Goal: Task Accomplishment & Management: Manage account settings

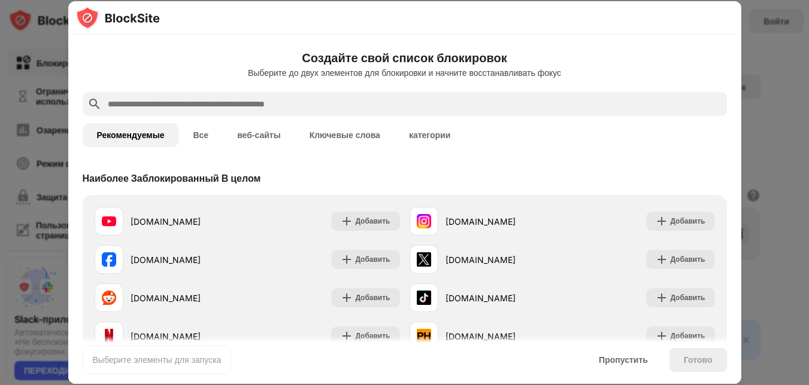
click at [254, 105] on input "text" at bounding box center [414, 104] width 615 height 14
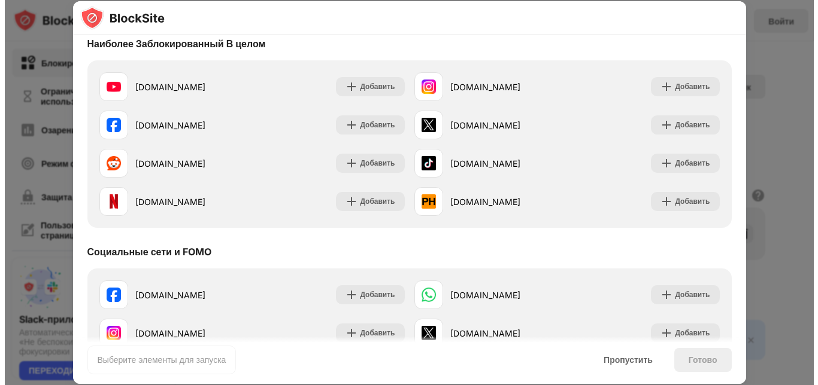
scroll to position [60, 0]
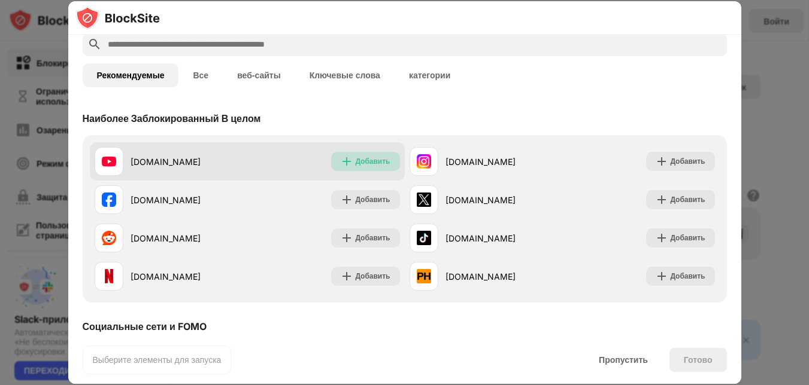
click at [369, 164] on ya-tr-span "Добавить" at bounding box center [372, 161] width 35 height 9
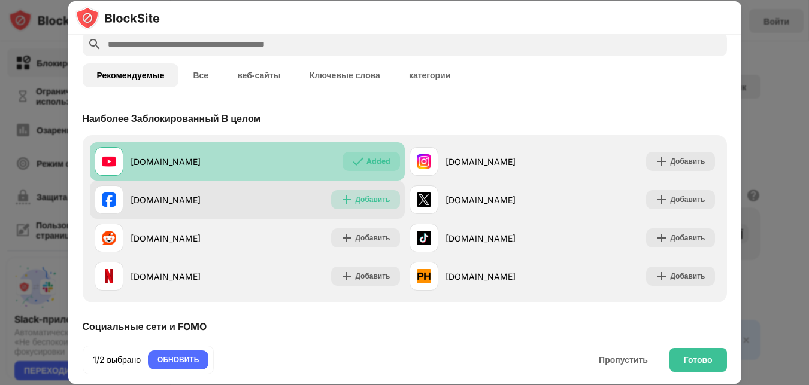
click at [368, 196] on ya-tr-span "Добавить" at bounding box center [372, 199] width 35 height 9
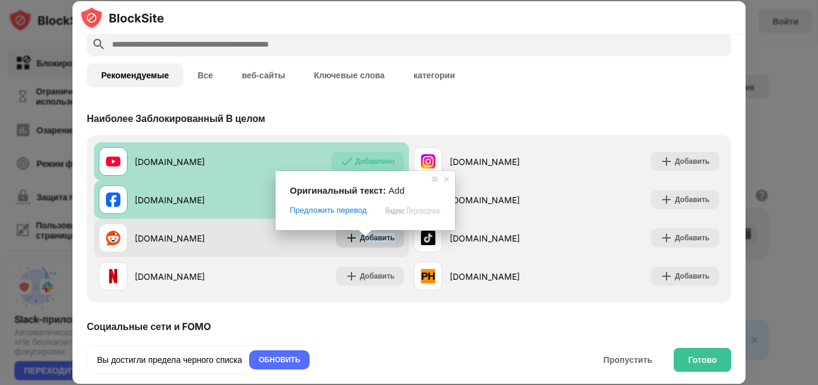
click at [365, 241] on ya-tr-span "Добавить" at bounding box center [377, 237] width 35 height 9
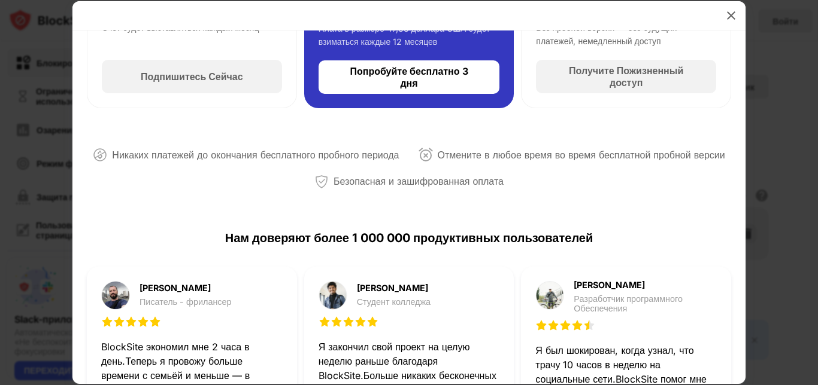
scroll to position [196, 0]
click at [729, 15] on img at bounding box center [731, 16] width 12 height 12
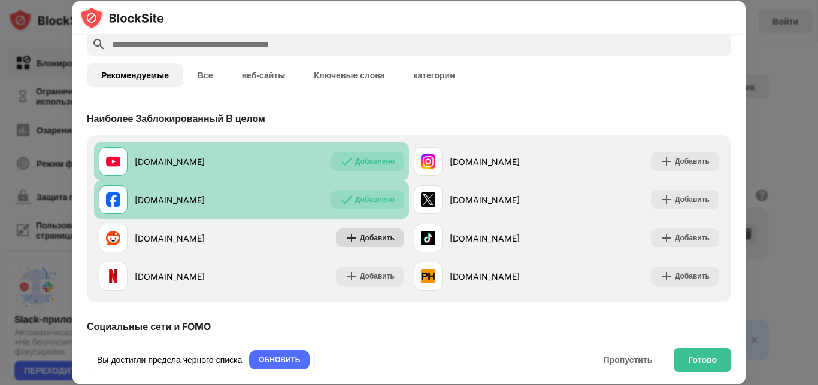
click at [360, 161] on ya-tr-span "Добавлено" at bounding box center [375, 161] width 40 height 9
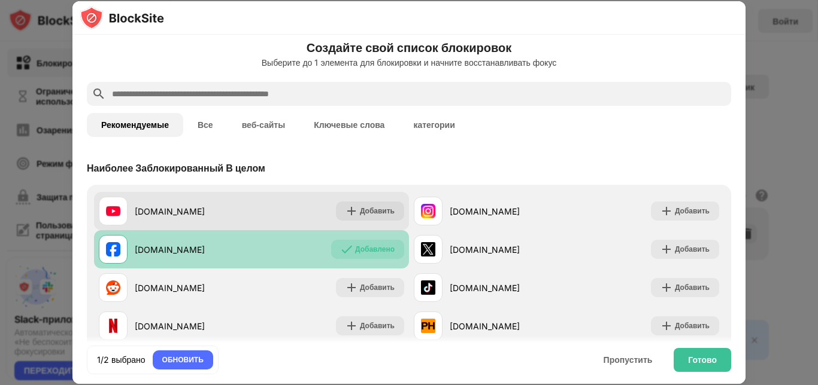
scroll to position [0, 0]
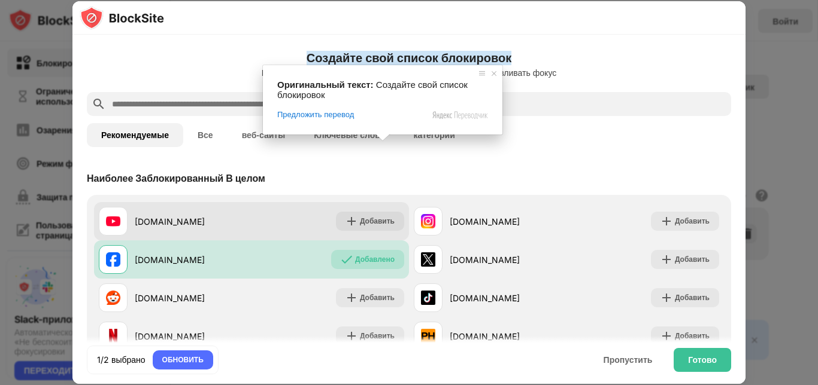
click at [250, 129] on button "веб-сайты" at bounding box center [263, 135] width 72 height 24
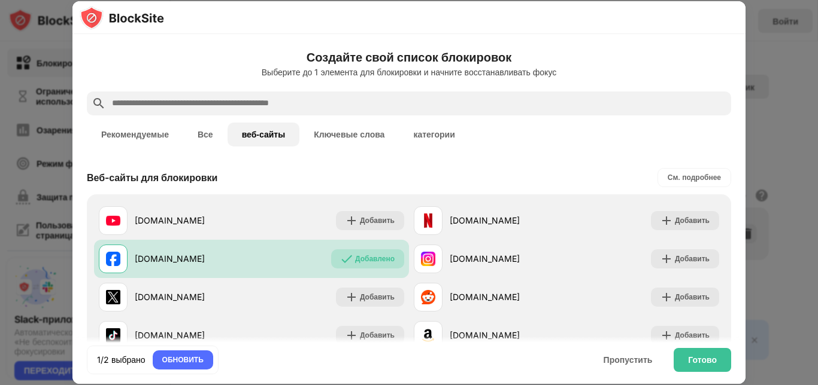
click at [206, 99] on input "text" at bounding box center [418, 103] width 615 height 14
click at [230, 101] on input "text" at bounding box center [418, 103] width 615 height 14
click at [285, 97] on input "text" at bounding box center [418, 103] width 615 height 14
click at [282, 103] on input "text" at bounding box center [418, 103] width 615 height 14
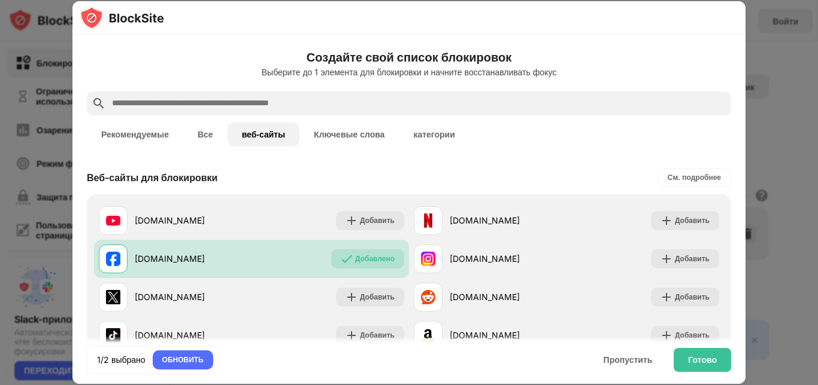
paste input "**********"
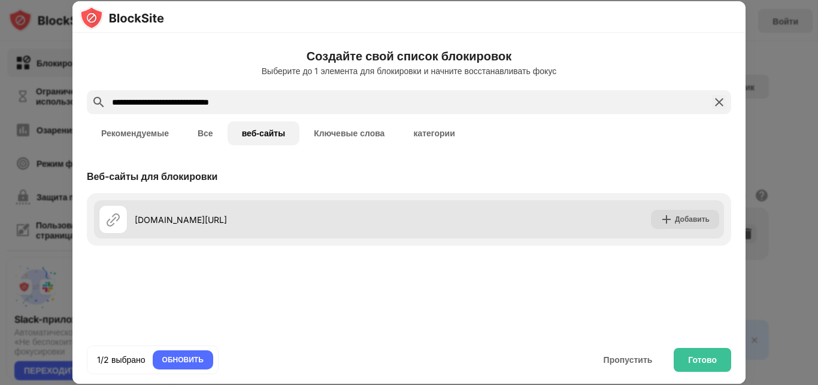
type input "**********"
click at [663, 220] on img at bounding box center [666, 220] width 12 height 12
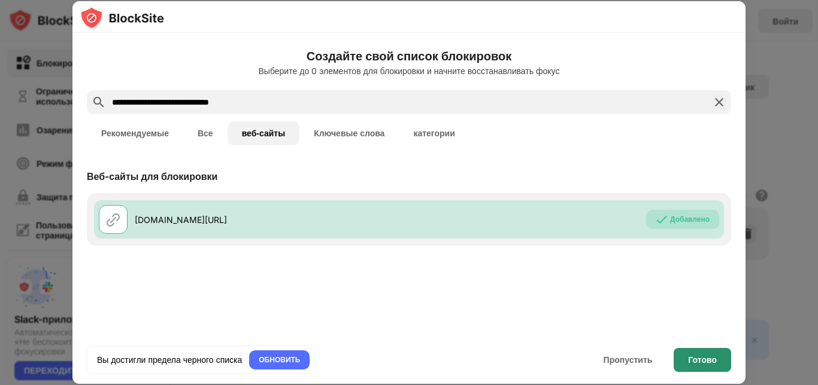
click at [697, 357] on ya-tr-span "Готово" at bounding box center [702, 360] width 29 height 10
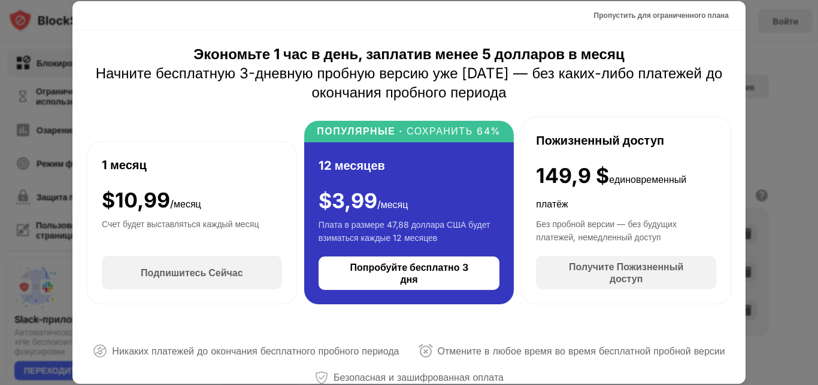
click at [684, 14] on ya-tr-span "Пропустить для ограниченного плана" at bounding box center [661, 15] width 135 height 9
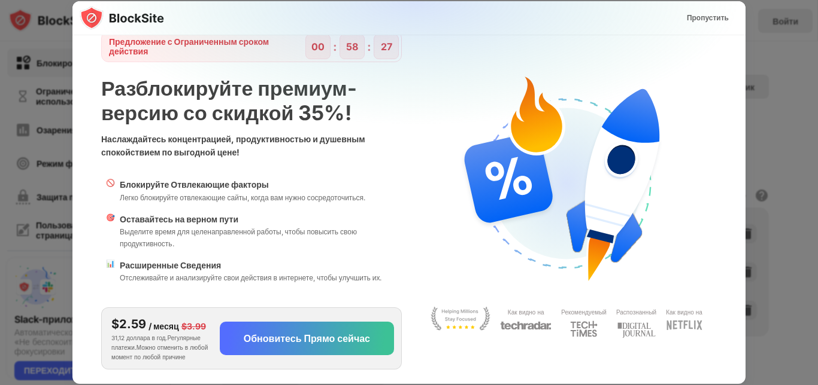
scroll to position [64, 0]
click at [698, 22] on ya-tr-span "Пропустить" at bounding box center [708, 17] width 42 height 9
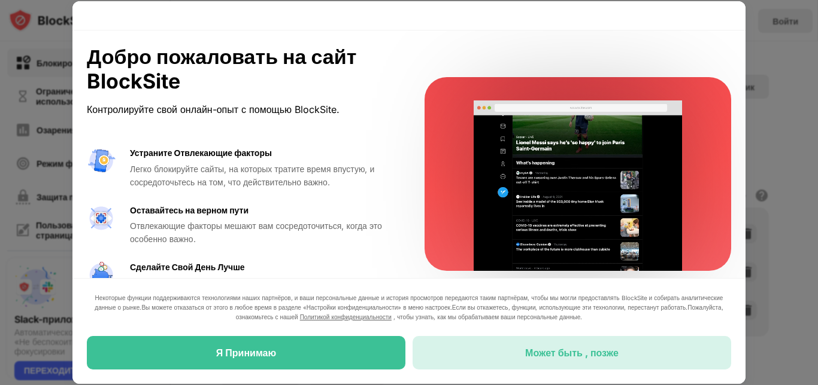
click at [619, 352] on div "Может быть , позже" at bounding box center [571, 353] width 318 height 34
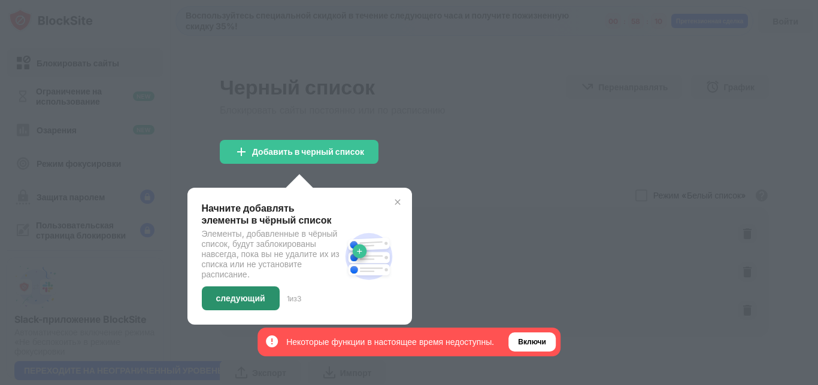
click at [250, 302] on ya-tr-span "следующий" at bounding box center [240, 298] width 49 height 10
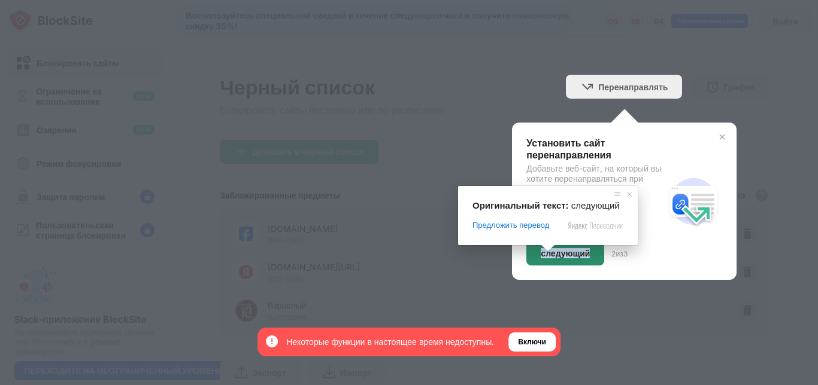
click at [548, 252] on span at bounding box center [548, 248] width 16 height 7
click at [548, 257] on ya-tr-span "следующий" at bounding box center [564, 253] width 49 height 10
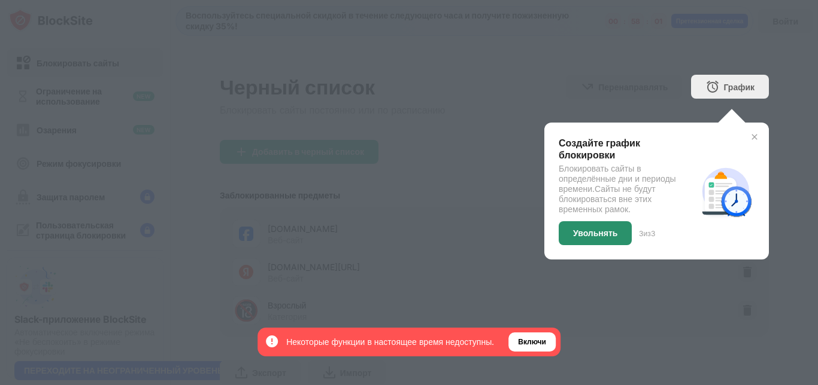
click at [585, 231] on ya-tr-span "Увольнять" at bounding box center [595, 233] width 44 height 10
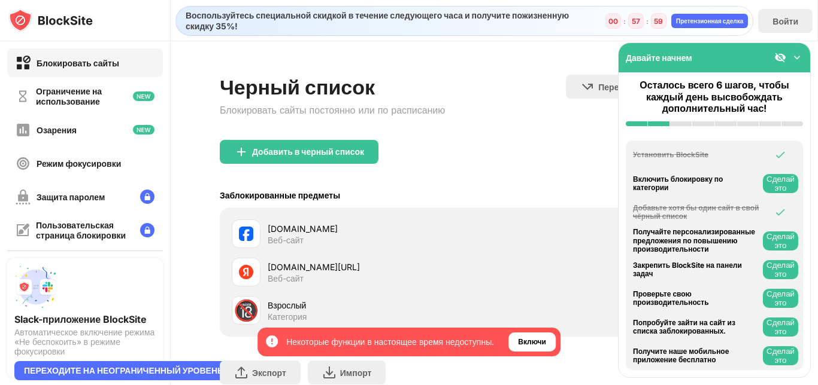
click at [803, 54] on div "Давайте начнем" at bounding box center [714, 57] width 192 height 29
click at [799, 54] on img at bounding box center [797, 57] width 12 height 12
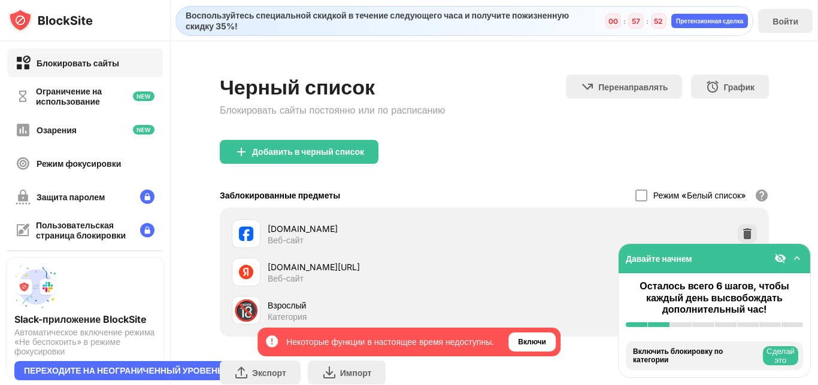
scroll to position [94, 0]
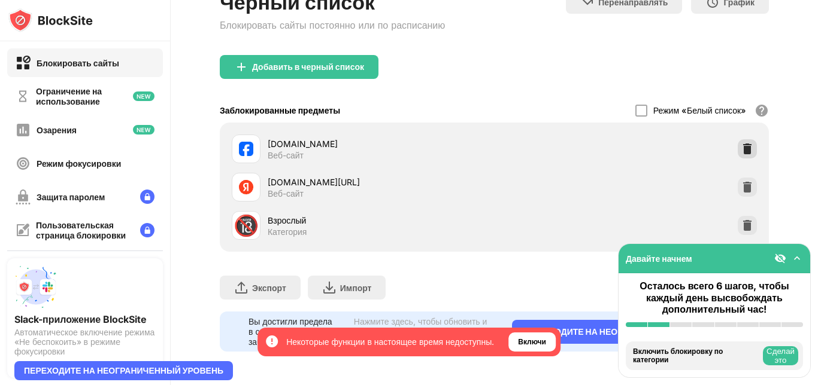
click at [737, 139] on div at bounding box center [746, 148] width 19 height 19
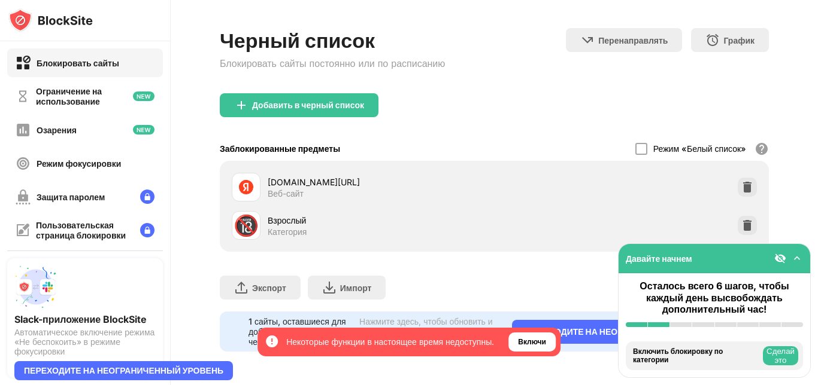
scroll to position [56, 0]
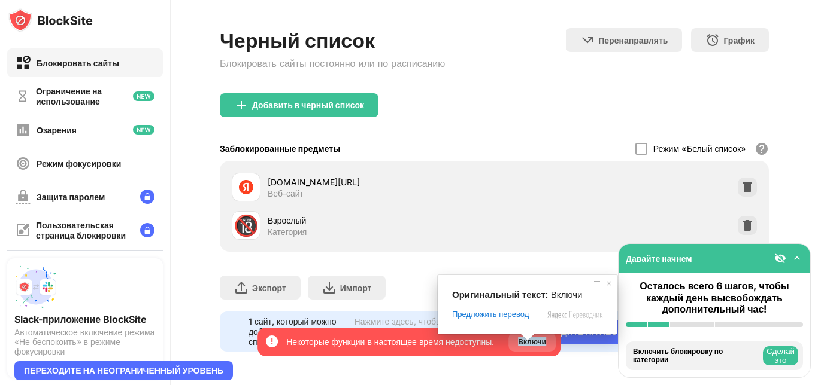
click at [528, 341] on span at bounding box center [528, 337] width 16 height 7
click at [526, 341] on span at bounding box center [528, 337] width 16 height 7
click at [518, 343] on div "Включи" at bounding box center [531, 342] width 47 height 19
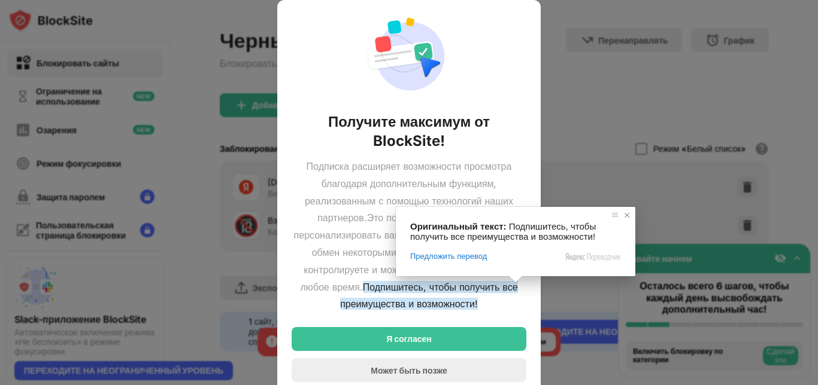
drag, startPoint x: 628, startPoint y: 214, endPoint x: 457, endPoint y: 222, distance: 172.0
click at [628, 214] on span at bounding box center [627, 215] width 12 height 12
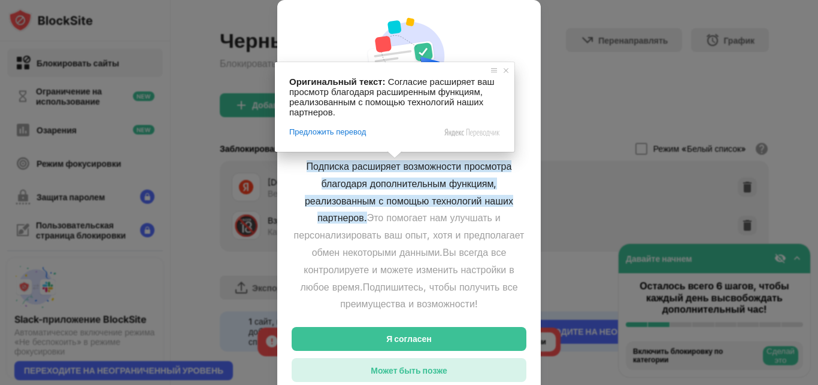
click at [421, 370] on ya-tr-span "Может быть позже" at bounding box center [408, 371] width 76 height 10
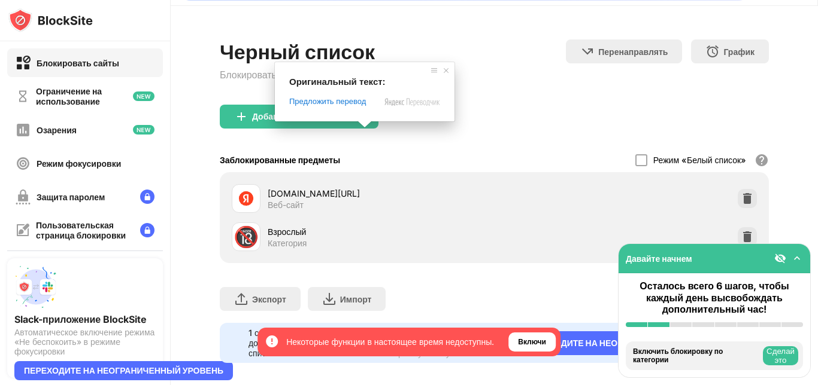
scroll to position [0, 0]
